Goal: Task Accomplishment & Management: Complete application form

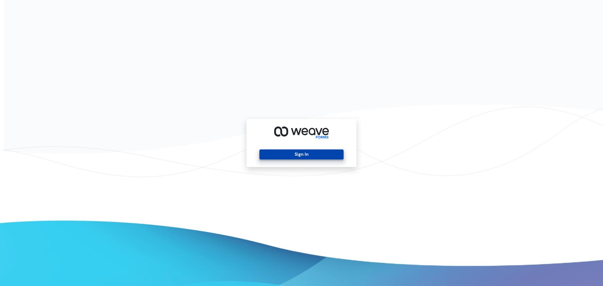
click at [280, 152] on button "Sign In" at bounding box center [301, 154] width 84 height 10
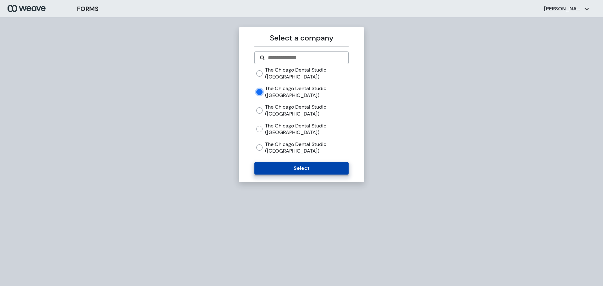
click at [294, 173] on button "Select" at bounding box center [301, 168] width 94 height 13
